Goal: Task Accomplishment & Management: Use online tool/utility

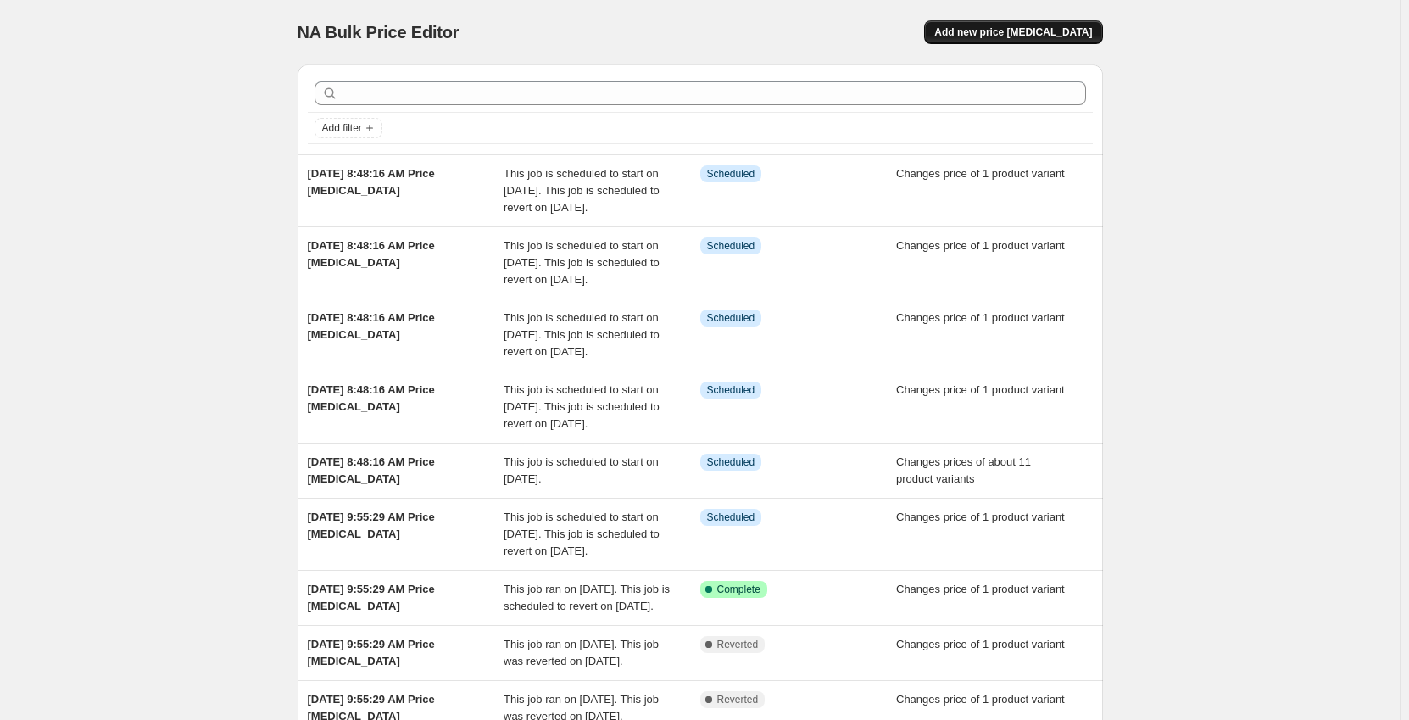
click at [1011, 36] on span "Add new price [MEDICAL_DATA]" at bounding box center [1013, 32] width 158 height 14
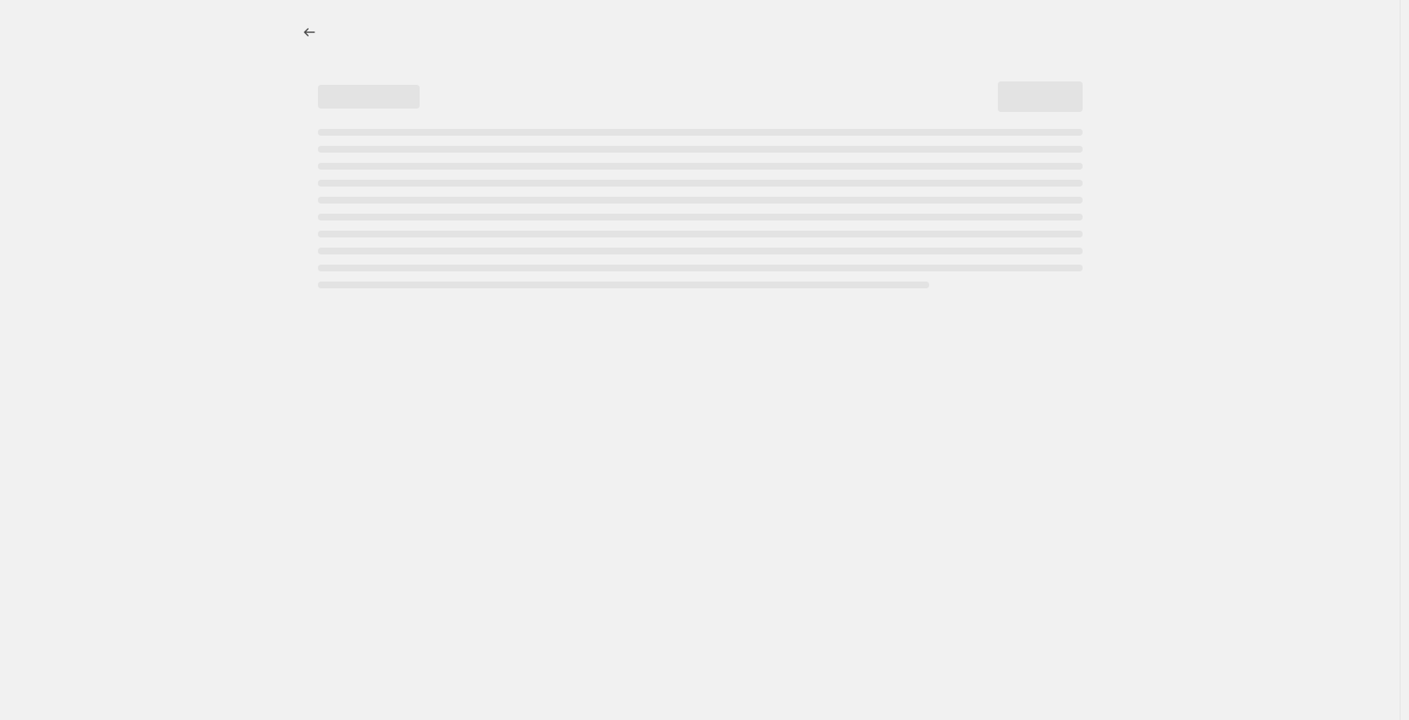
select select "percentage"
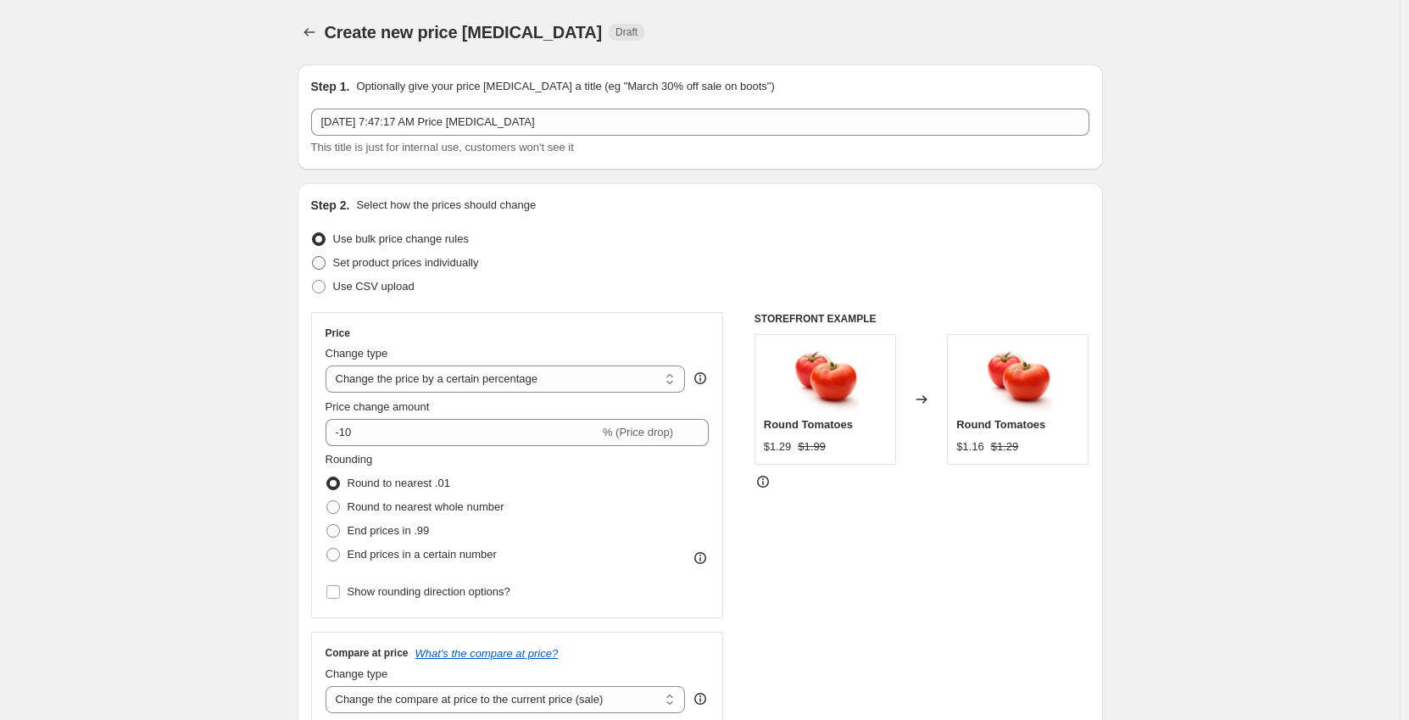
click at [390, 263] on span "Set product prices individually" at bounding box center [406, 262] width 146 height 13
click at [313, 257] on input "Set product prices individually" at bounding box center [312, 256] width 1 height 1
radio input "true"
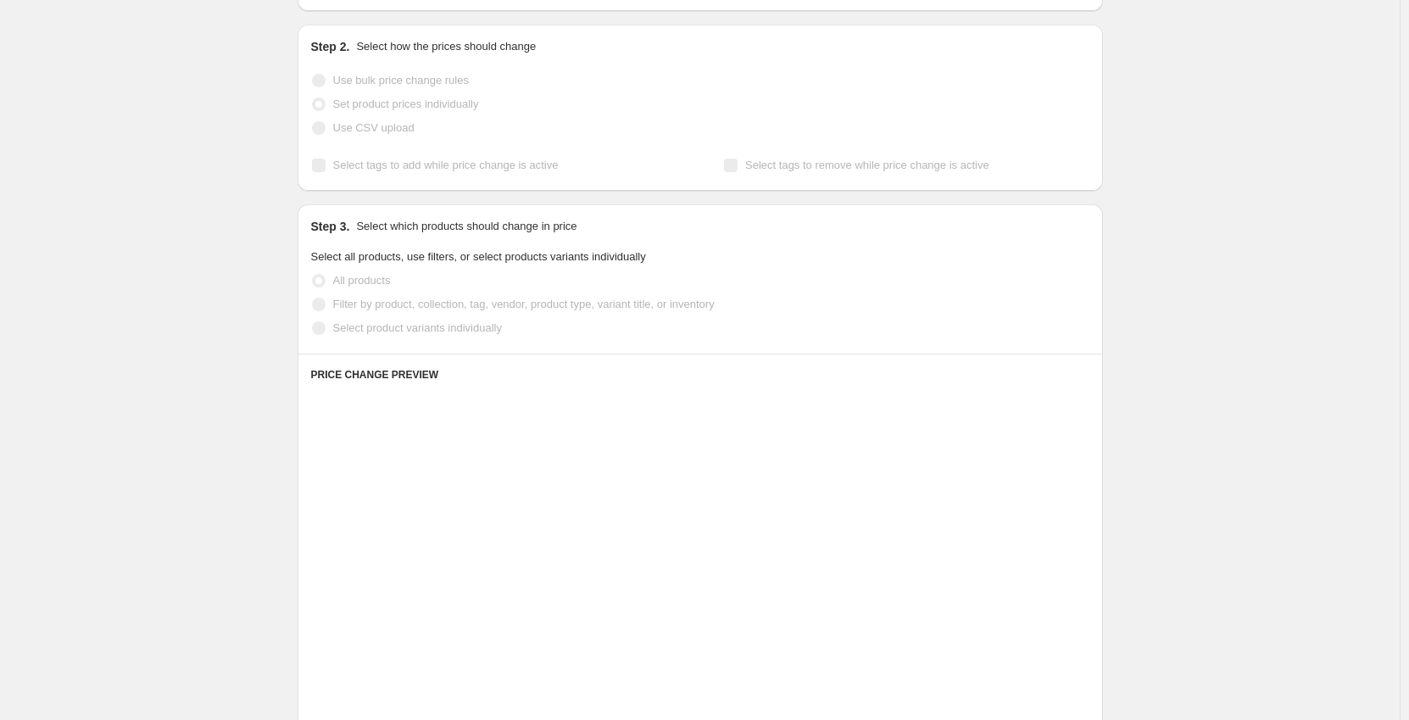
scroll to position [170, 0]
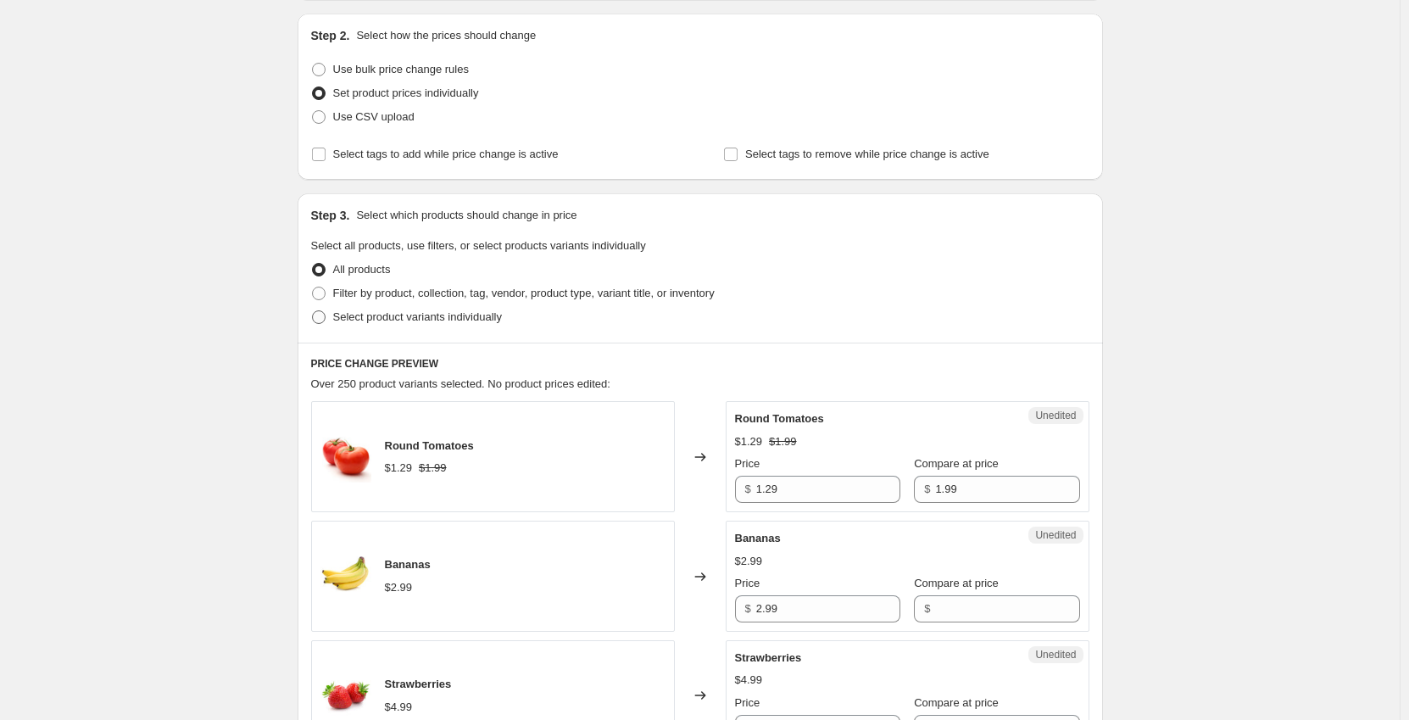
click at [415, 322] on span "Select product variants individually" at bounding box center [417, 316] width 169 height 13
click at [313, 311] on input "Select product variants individually" at bounding box center [312, 310] width 1 height 1
radio input "true"
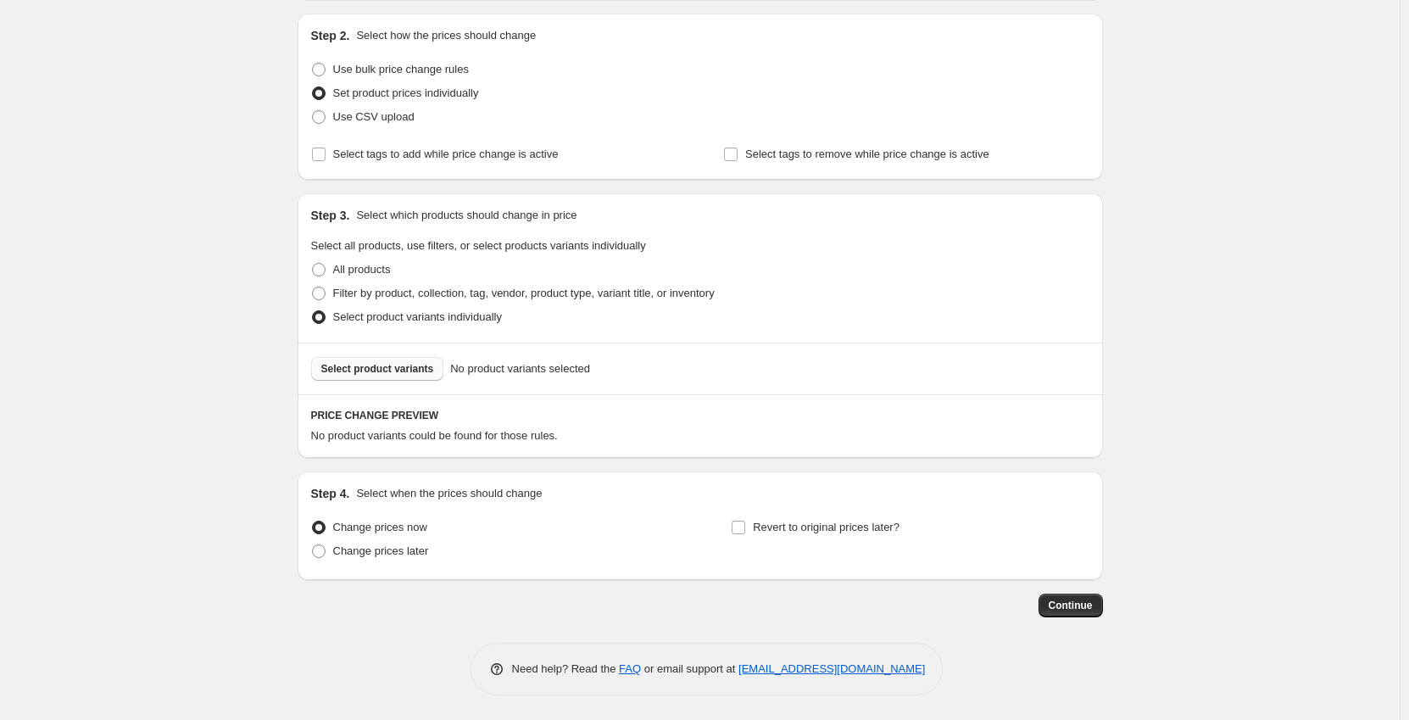
click at [404, 364] on span "Select product variants" at bounding box center [377, 369] width 113 height 14
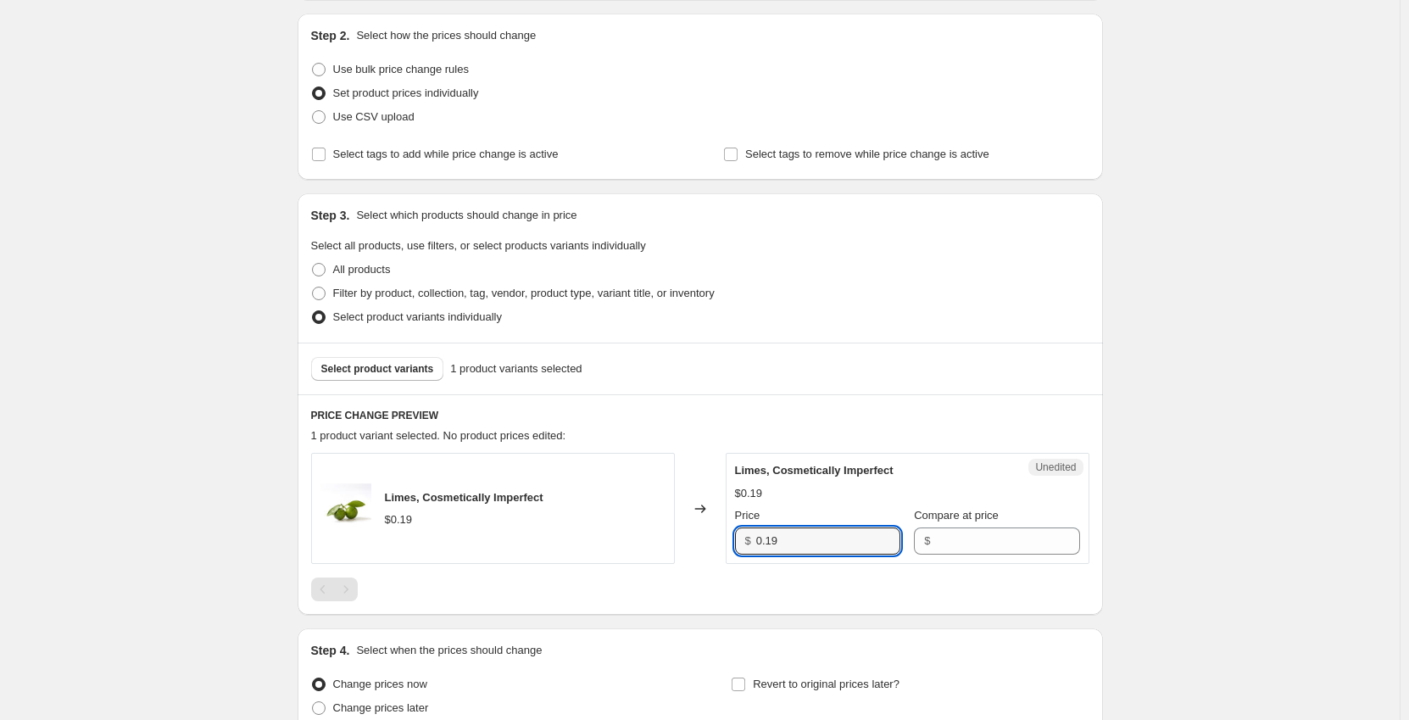
drag, startPoint x: 820, startPoint y: 538, endPoint x: 645, endPoint y: 541, distance: 174.7
click at [645, 541] on div "Limes, Cosmetically Imperfect $0.19 Changed to Unedited Limes, Cosmetically Imp…" at bounding box center [700, 508] width 778 height 111
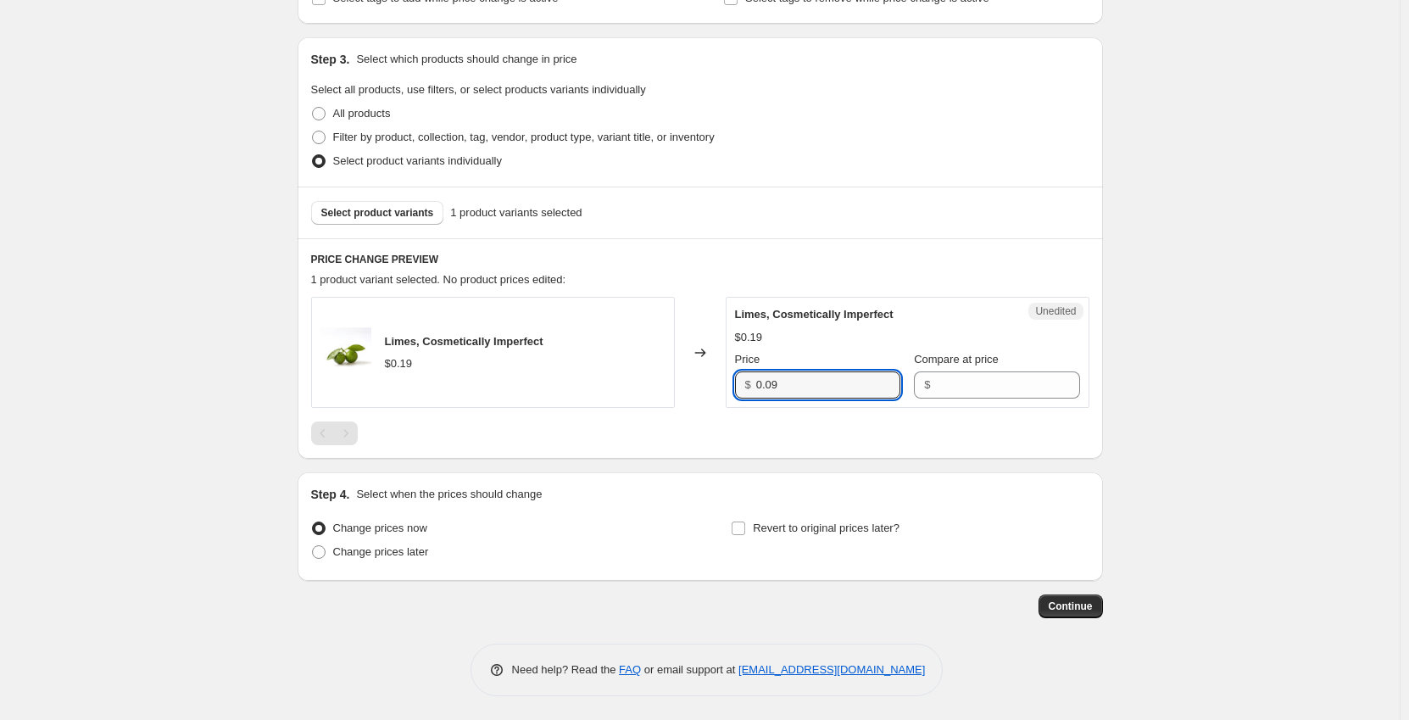
scroll to position [327, 0]
type input "0.09"
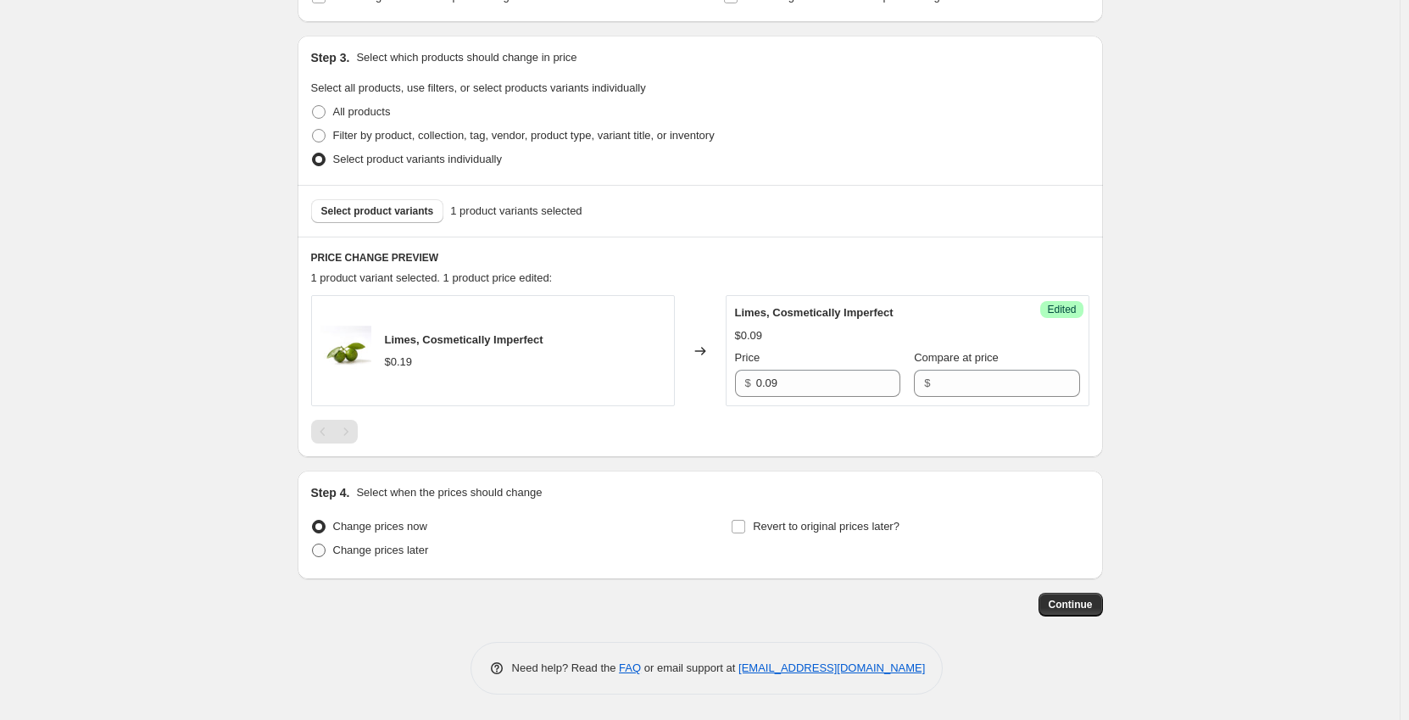
click at [335, 552] on label "Change prices later" at bounding box center [370, 550] width 118 height 24
click at [313, 544] on input "Change prices later" at bounding box center [312, 544] width 1 height 1
radio input "true"
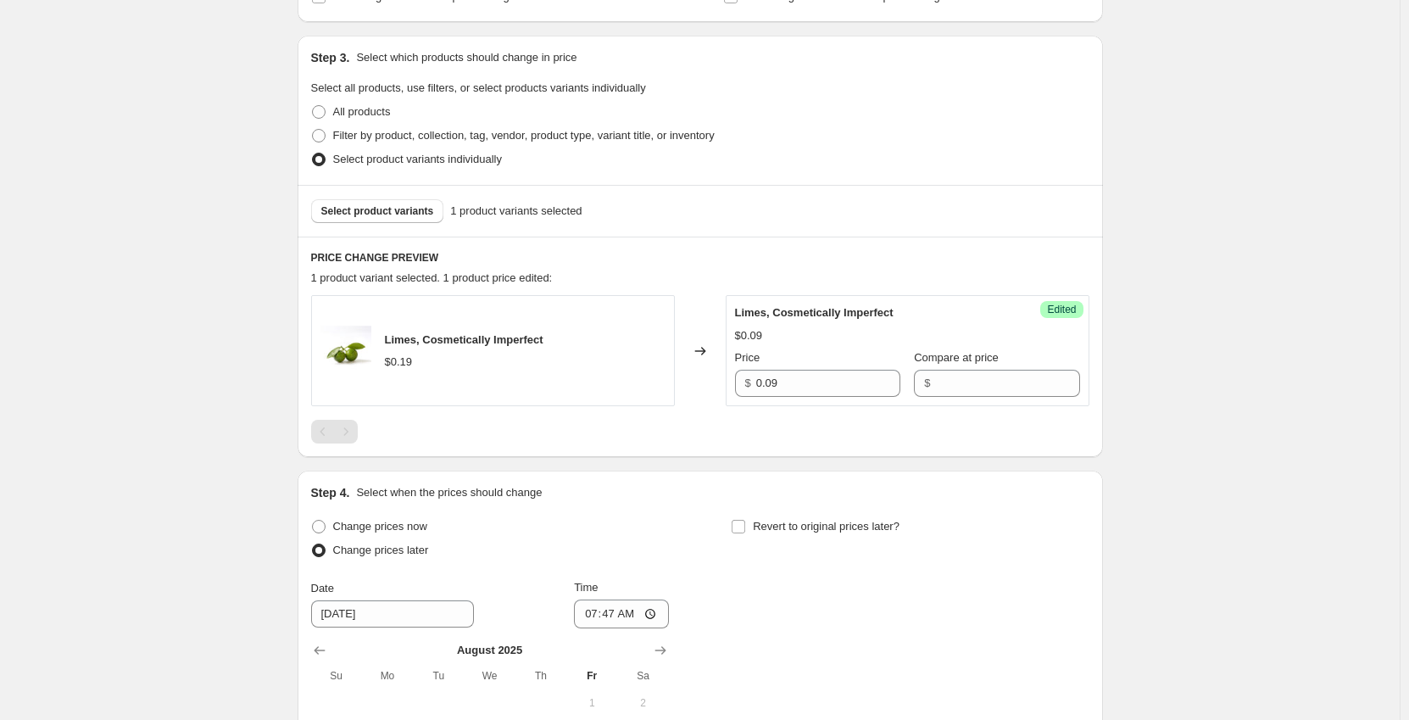
scroll to position [497, 0]
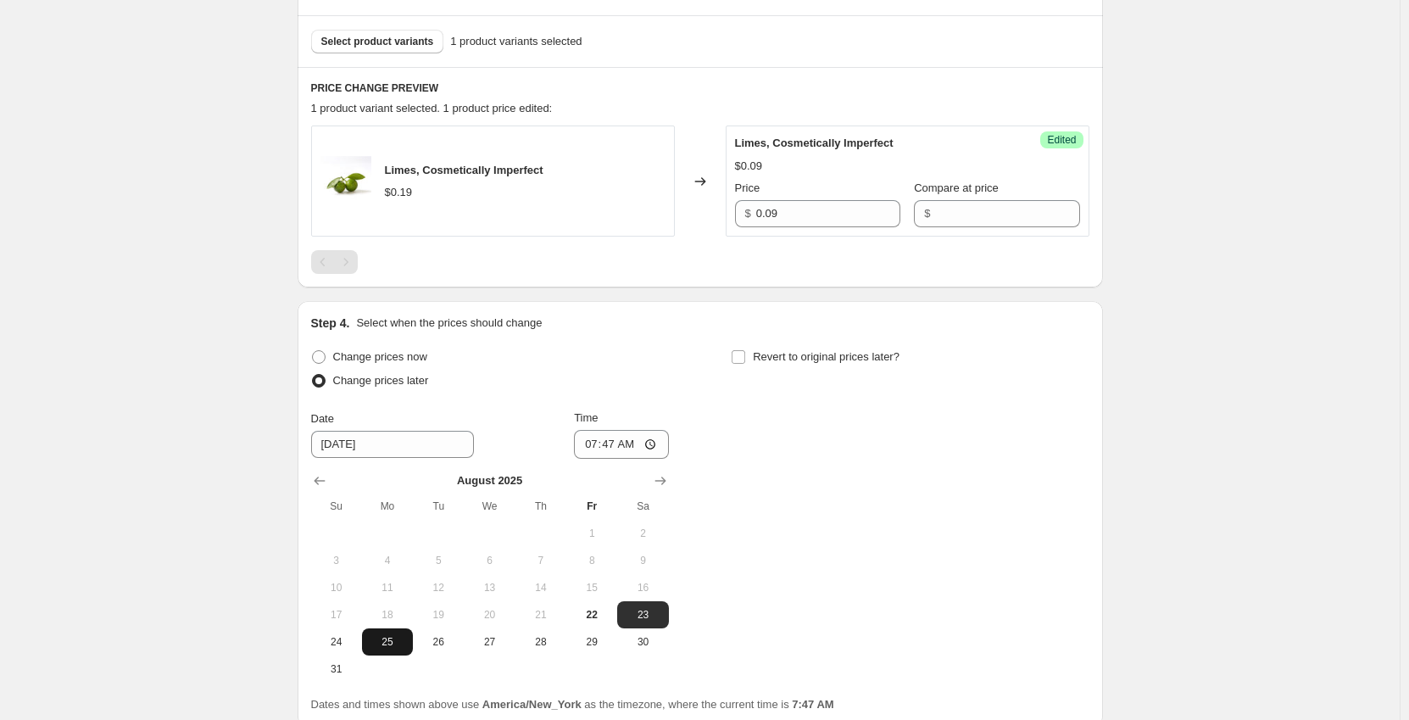
click at [406, 640] on span "25" at bounding box center [387, 642] width 37 height 14
type input "[DATE]"
click at [588, 454] on input "07:47" at bounding box center [621, 444] width 95 height 29
type input "00:03"
click at [739, 360] on input "Revert to original prices later?" at bounding box center [739, 357] width 14 height 14
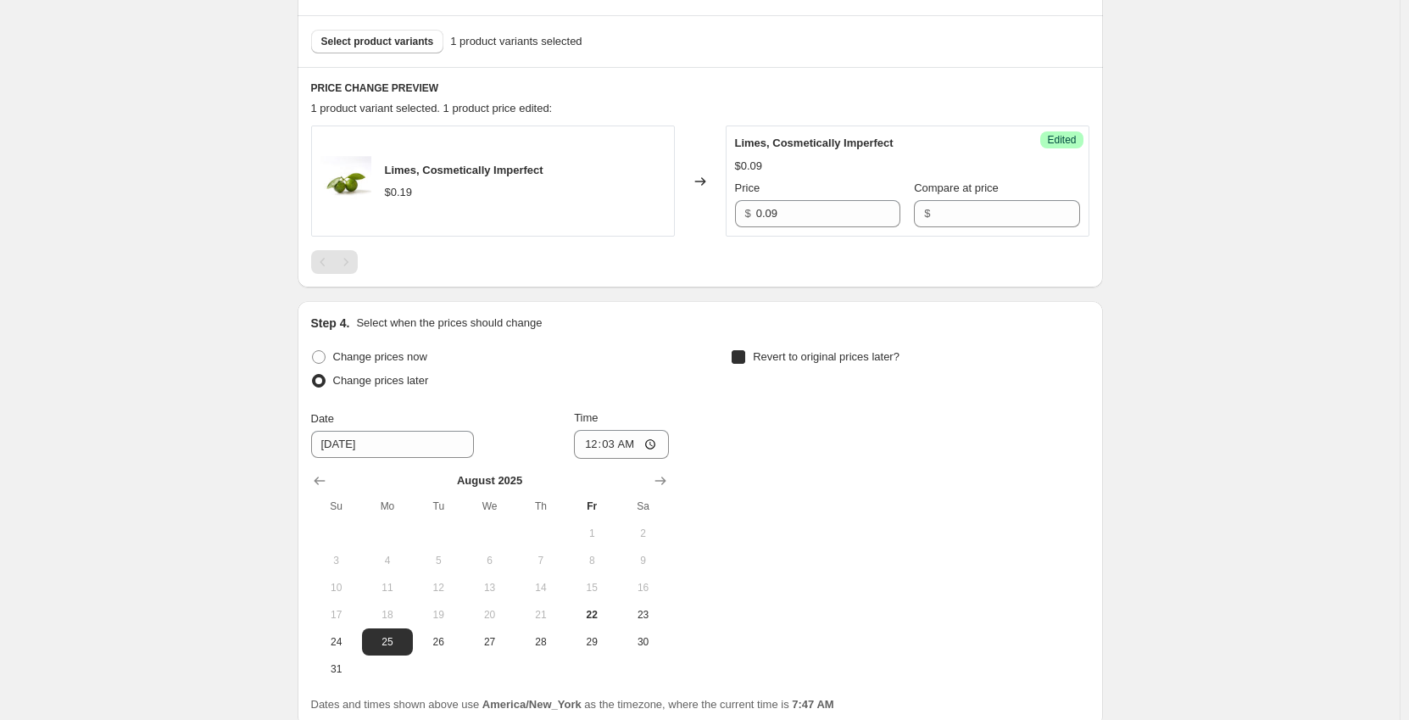
checkbox input "true"
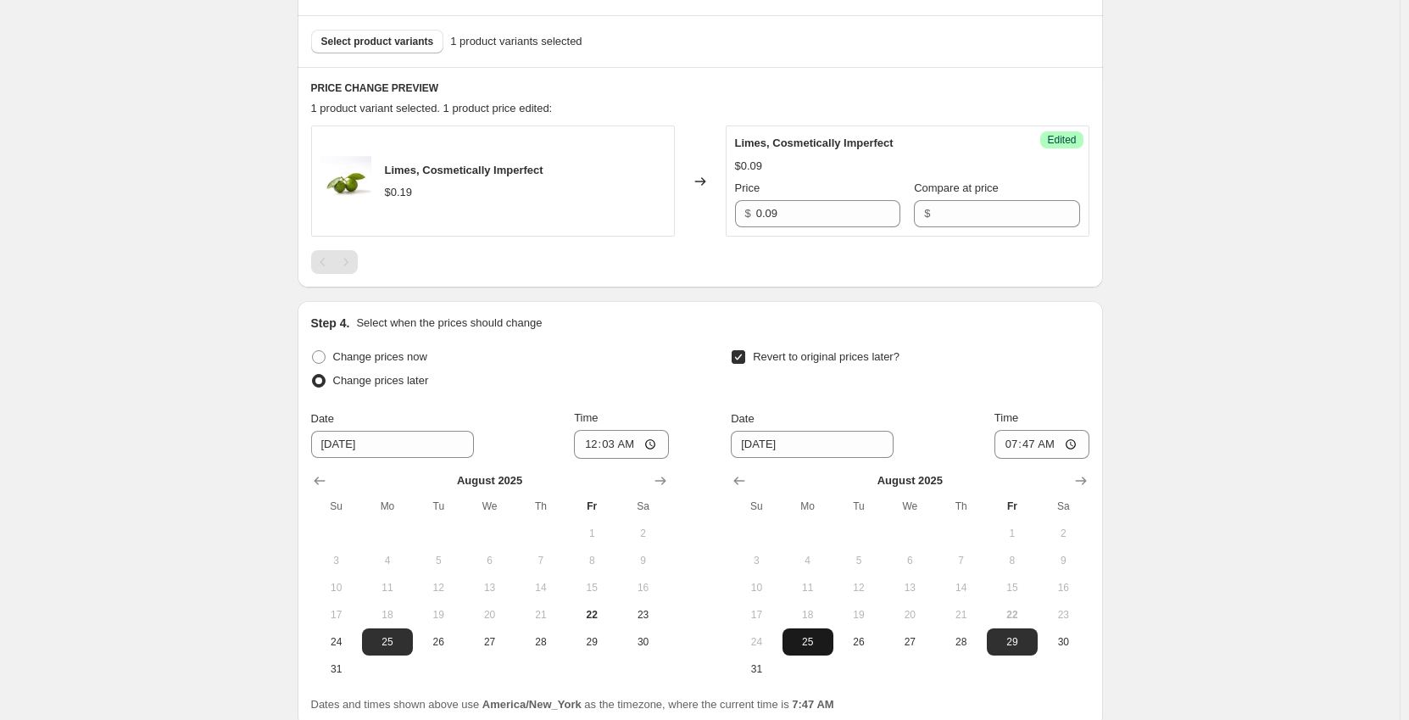
click at [817, 647] on span "25" at bounding box center [807, 642] width 37 height 14
type input "[DATE]"
click at [1013, 442] on input "07:47" at bounding box center [1042, 444] width 95 height 29
type input "23:59"
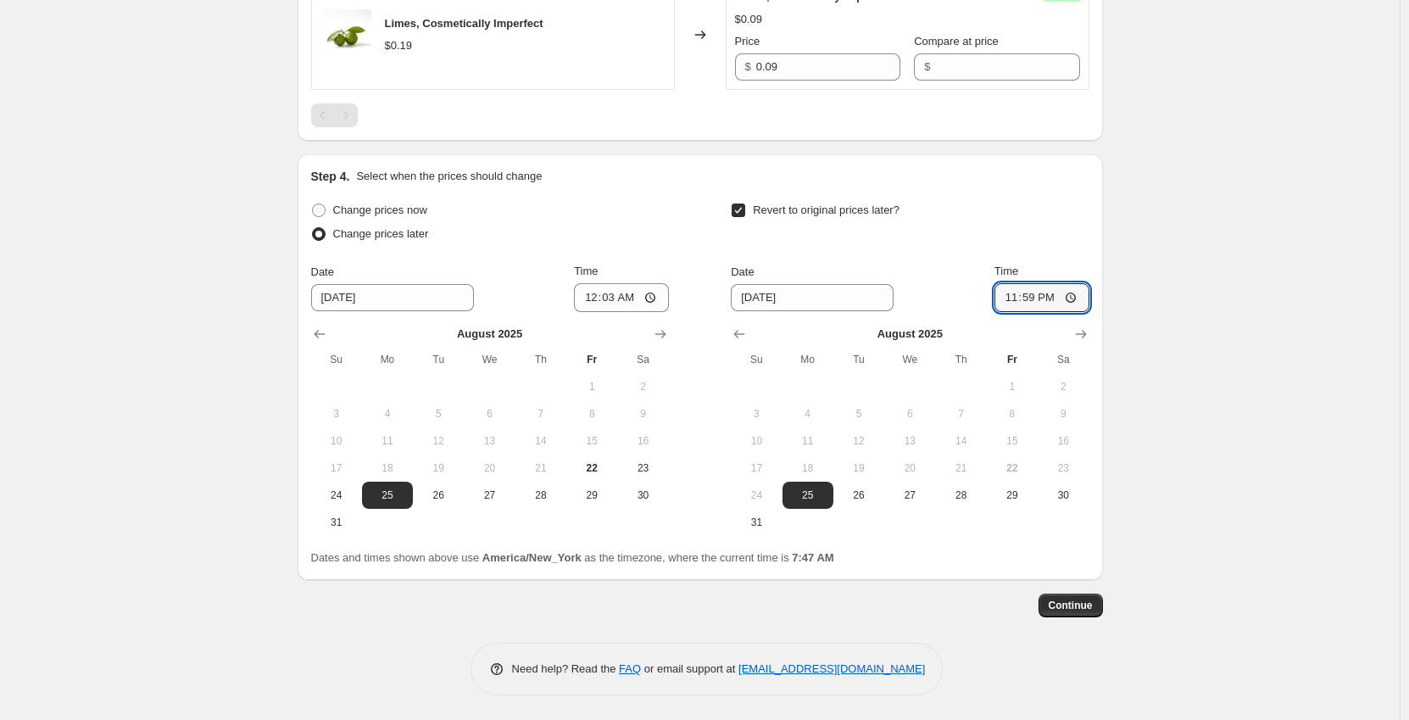
scroll to position [644, 0]
click at [1070, 608] on span "Continue" at bounding box center [1071, 605] width 44 height 14
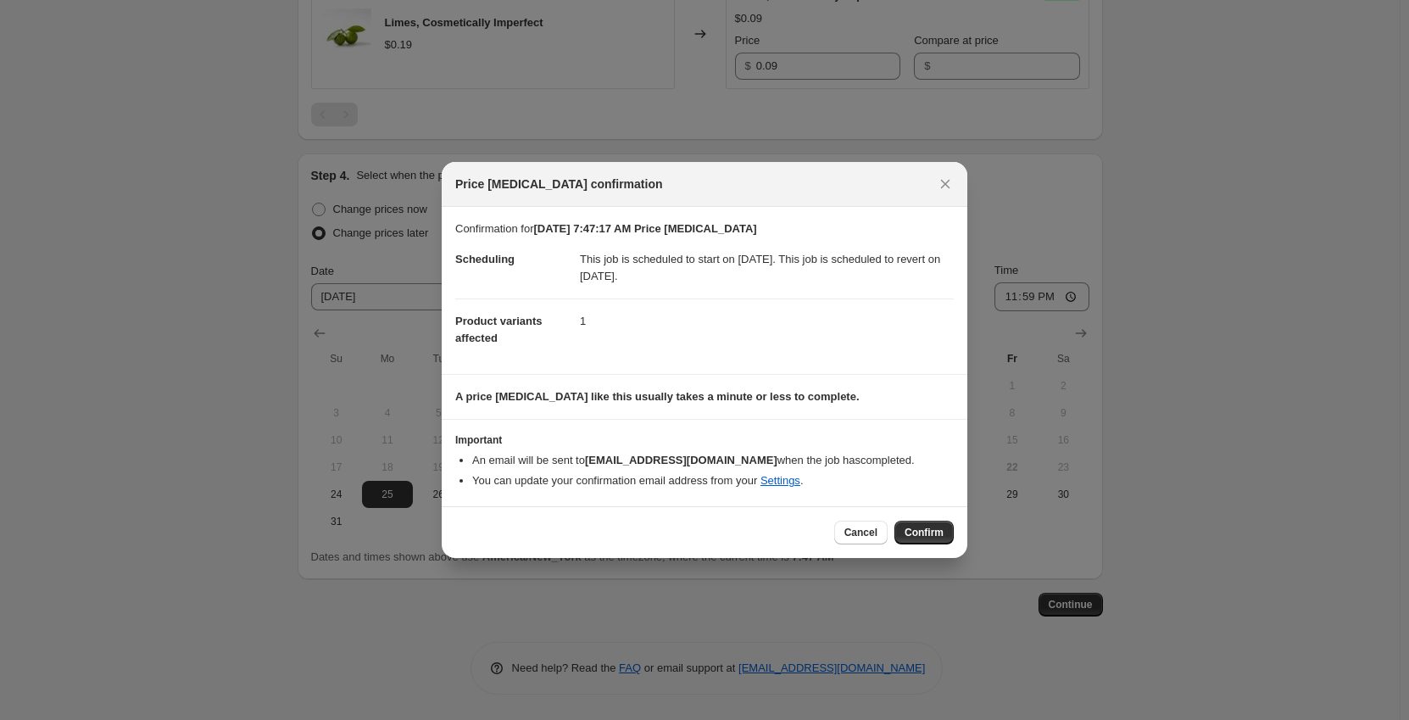
click at [933, 534] on span "Confirm" at bounding box center [924, 533] width 39 height 14
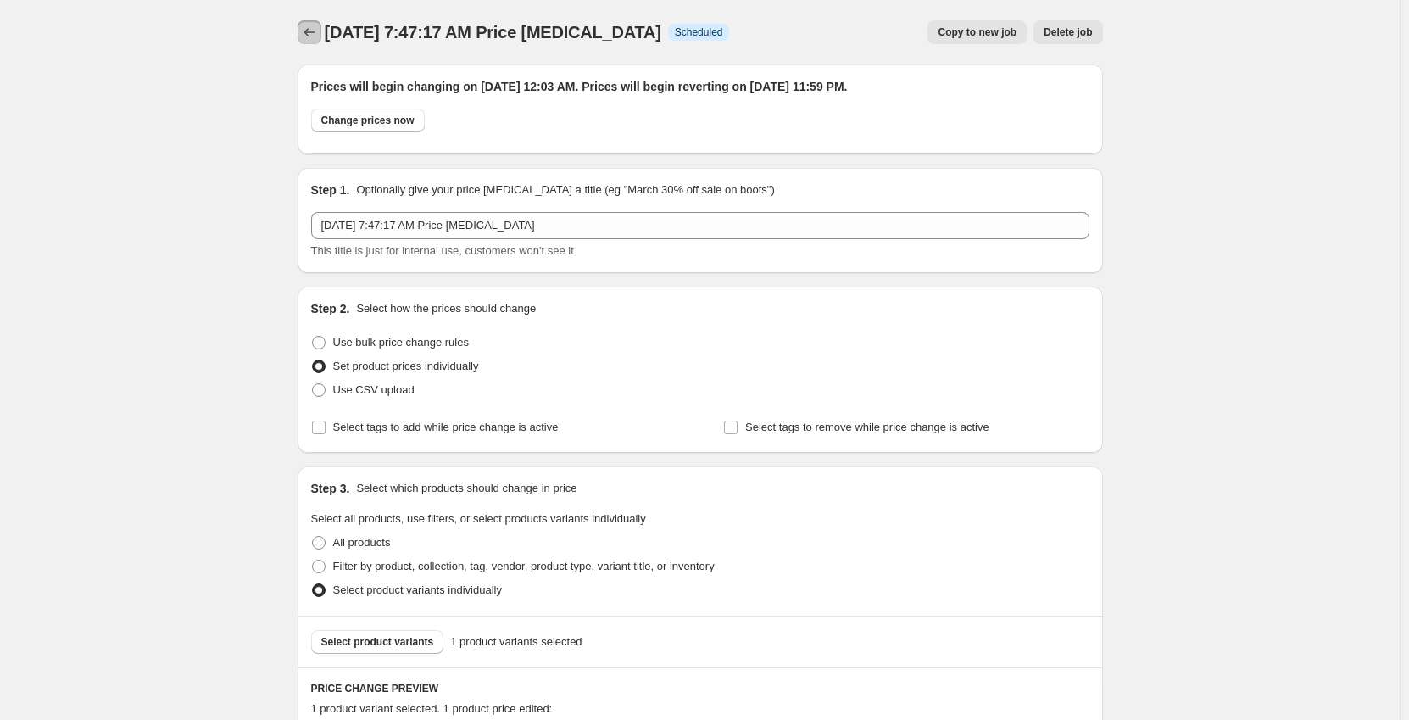
click at [315, 33] on icon "Price change jobs" at bounding box center [309, 32] width 17 height 17
